Goal: Task Accomplishment & Management: Manage account settings

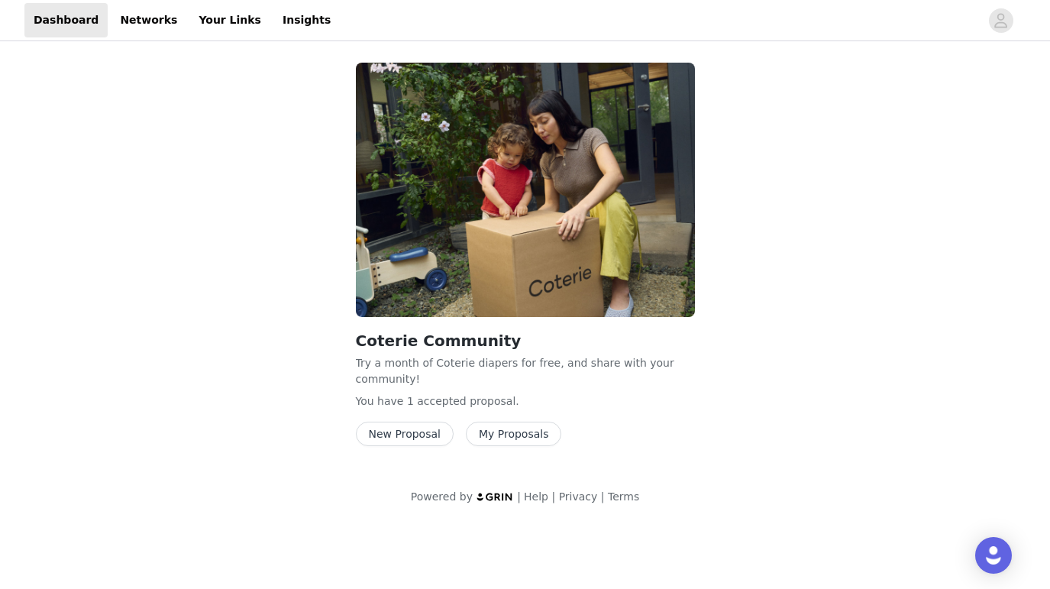
click at [494, 431] on button "My Proposals" at bounding box center [514, 433] width 96 height 24
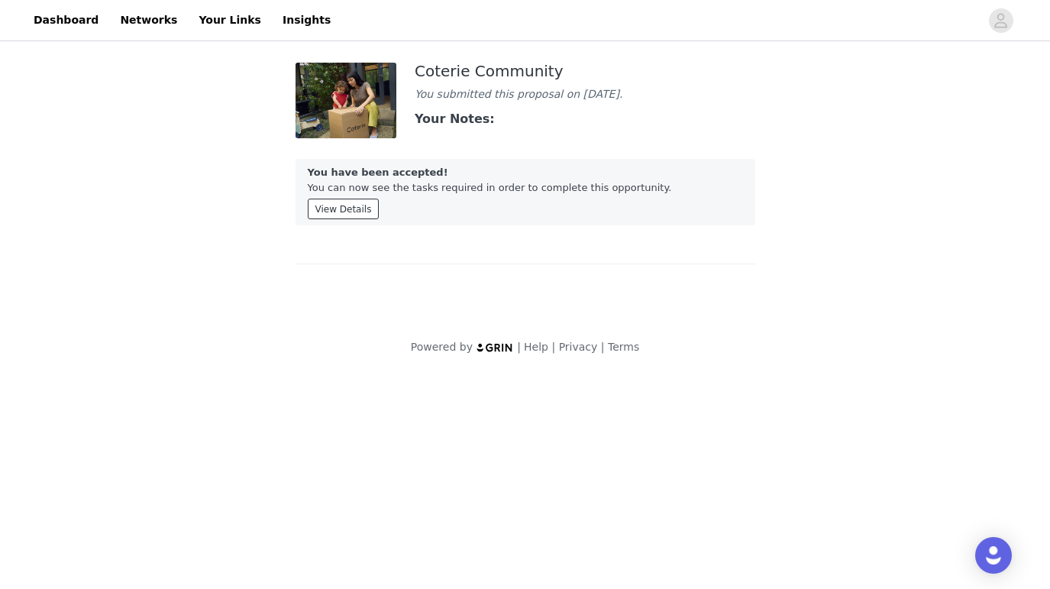
click at [346, 206] on button "View Details" at bounding box center [344, 209] width 72 height 21
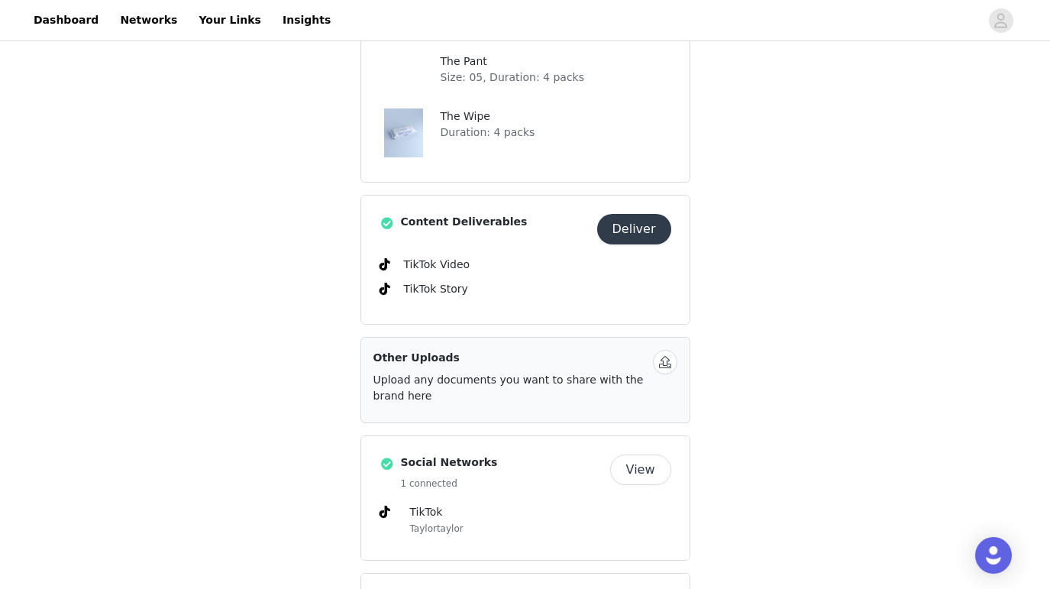
scroll to position [553, 0]
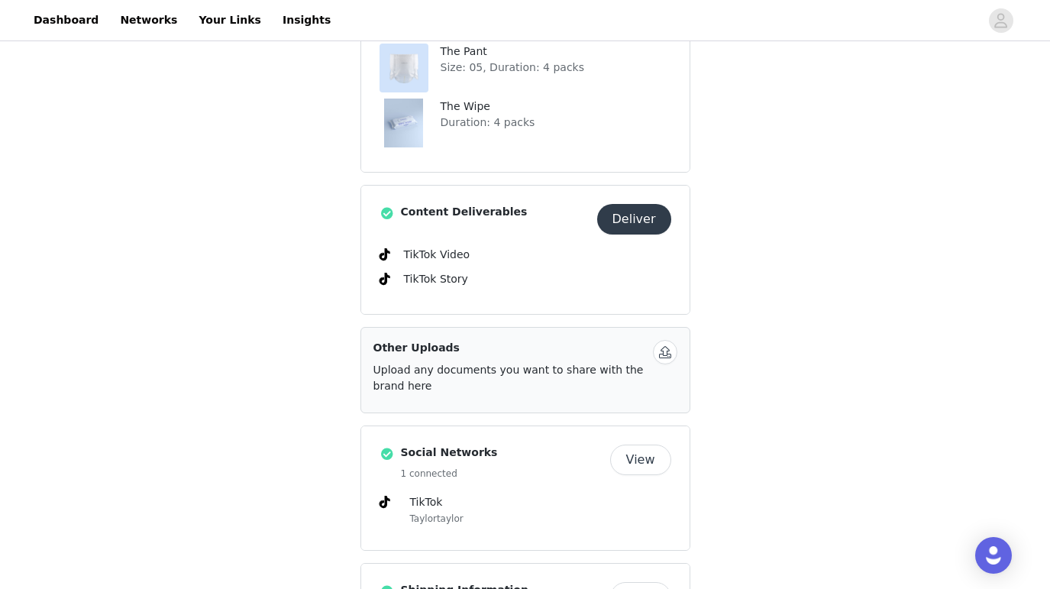
click at [632, 223] on button "Deliver" at bounding box center [634, 219] width 74 height 31
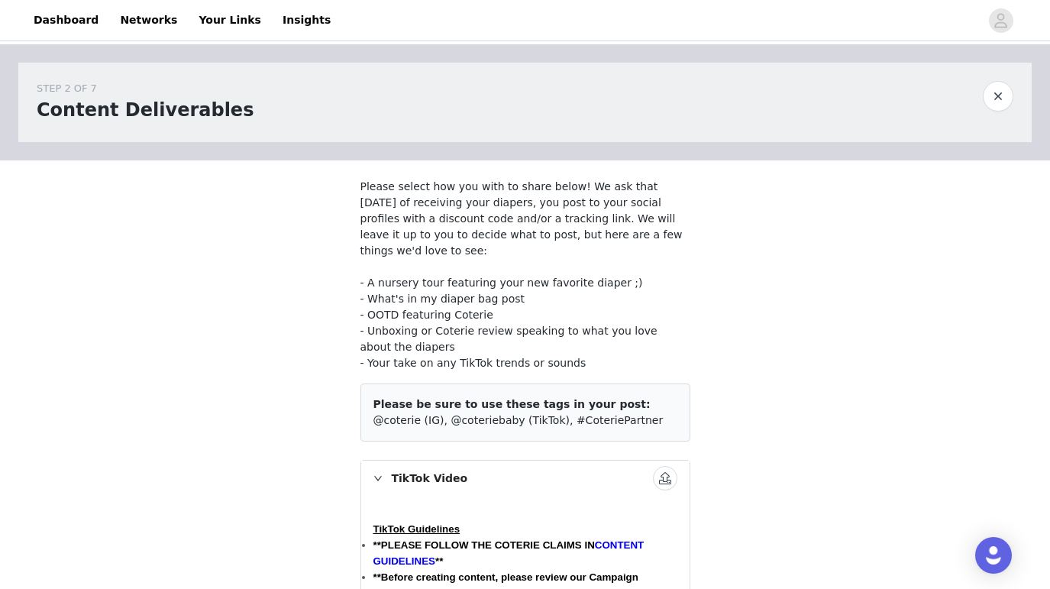
click at [657, 475] on button "button" at bounding box center [665, 478] width 24 height 24
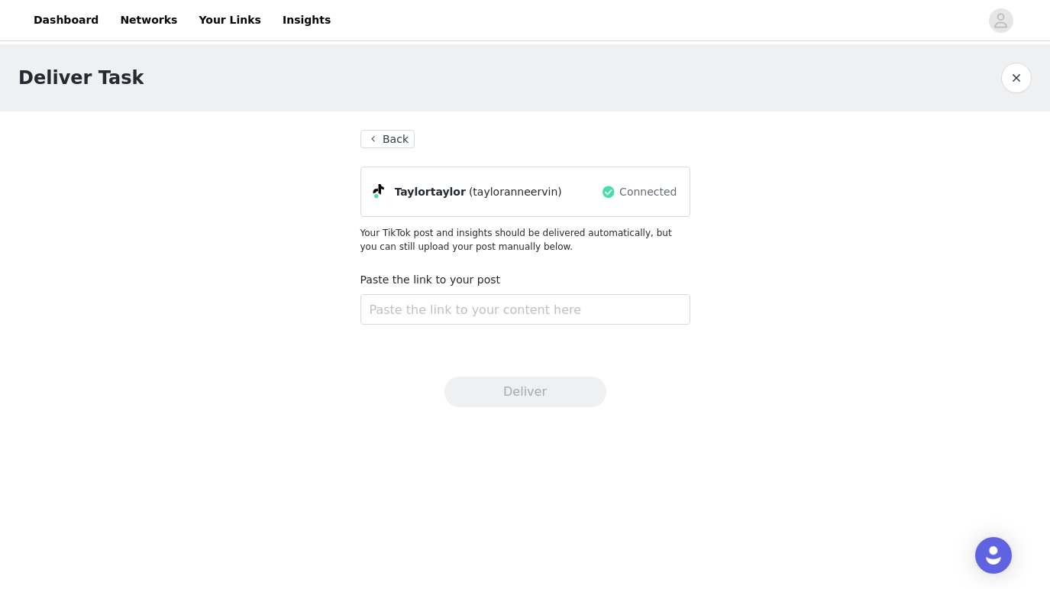
click at [381, 136] on button "Back" at bounding box center [387, 139] width 55 height 18
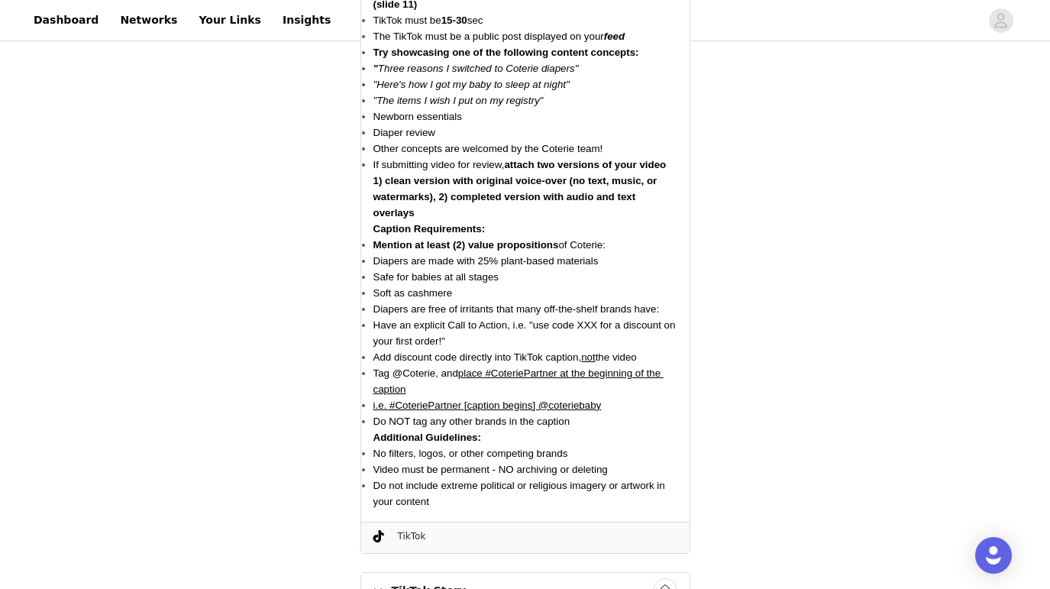
scroll to position [654, 0]
